Goal: Information Seeking & Learning: Learn about a topic

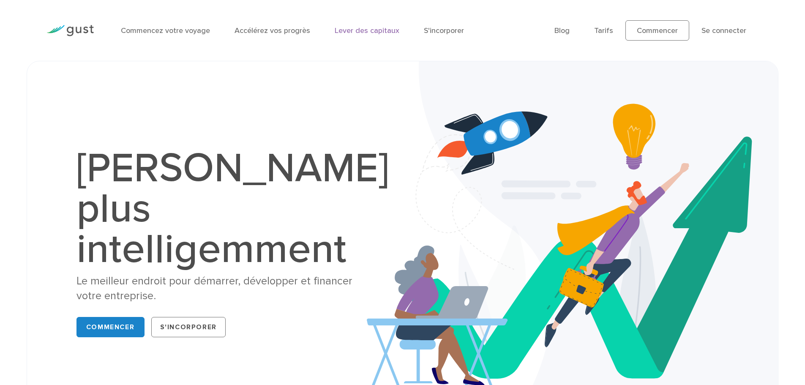
click at [375, 30] on font "Lever des capitaux" at bounding box center [367, 30] width 65 height 9
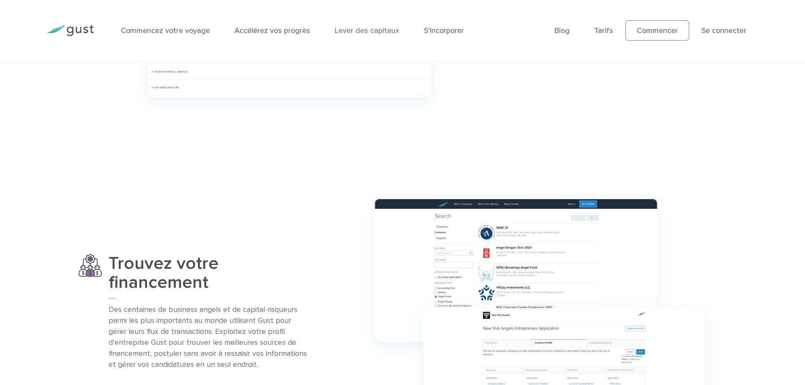
scroll to position [550, 0]
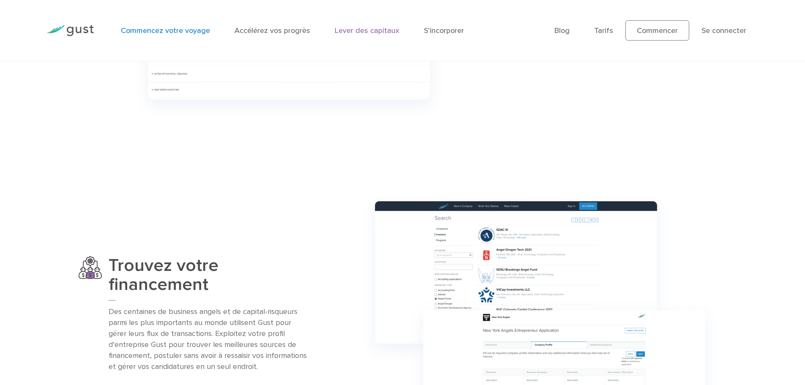
click at [156, 31] on font "Commencez votre voyage" at bounding box center [165, 30] width 89 height 9
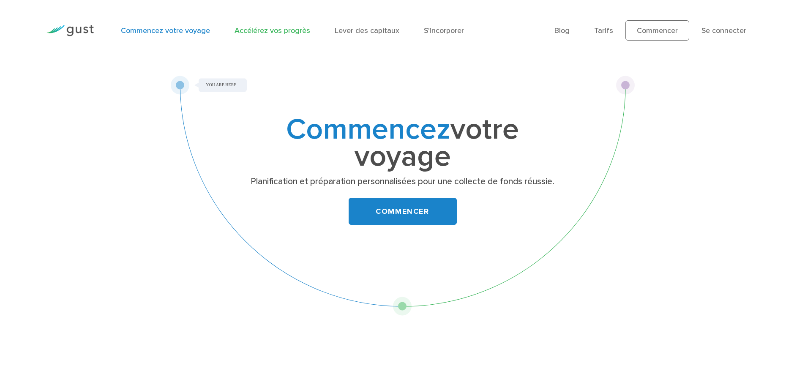
click at [252, 28] on font "Accélérez vos progrès" at bounding box center [273, 30] width 76 height 9
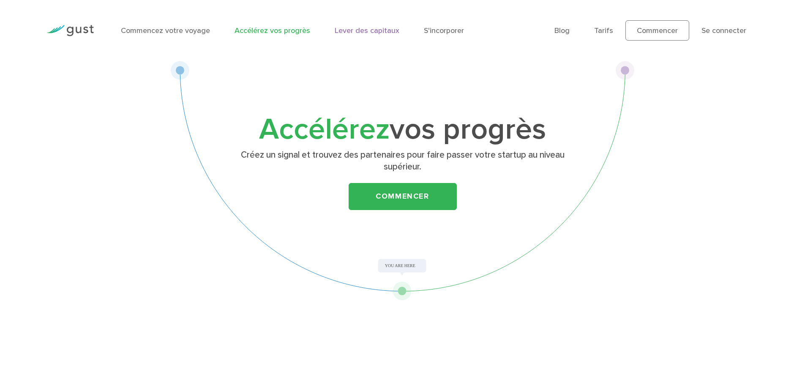
click at [351, 30] on font "Lever des capitaux" at bounding box center [367, 30] width 65 height 9
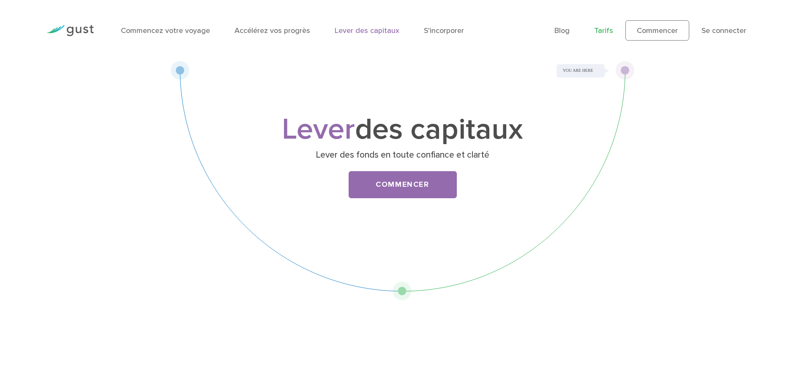
click at [607, 30] on font "Tarifs" at bounding box center [603, 30] width 19 height 9
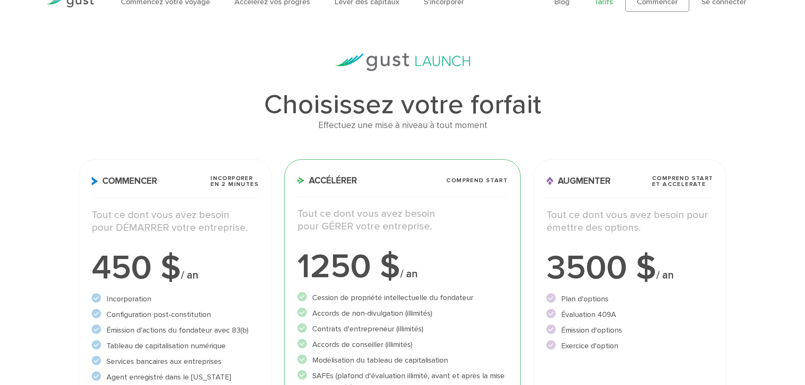
scroll to position [85, 0]
